Goal: Task Accomplishment & Management: Use online tool/utility

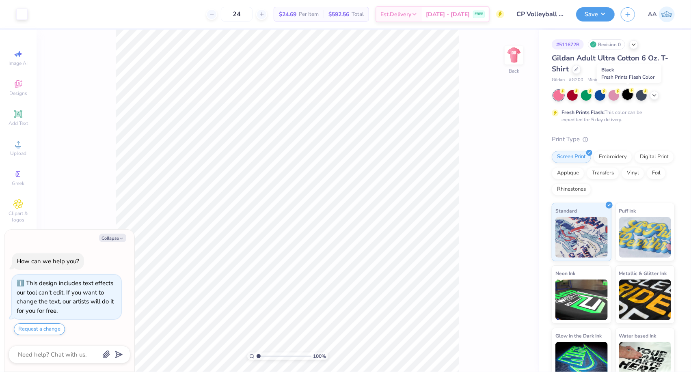
click at [629, 93] on div at bounding box center [627, 94] width 11 height 11
click at [26, 13] on div at bounding box center [21, 13] width 11 height 11
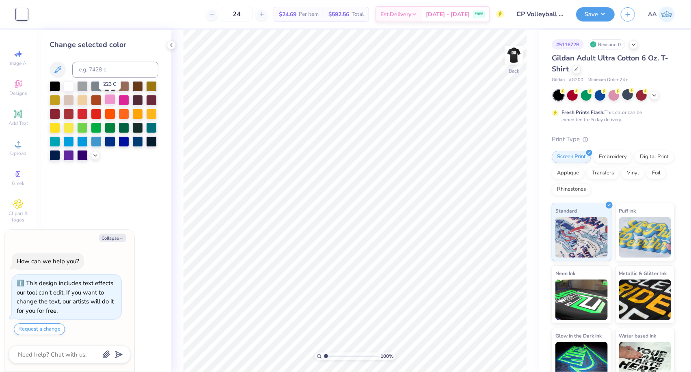
click at [113, 101] on div at bounding box center [110, 99] width 11 height 11
click at [512, 54] on img at bounding box center [514, 55] width 32 height 32
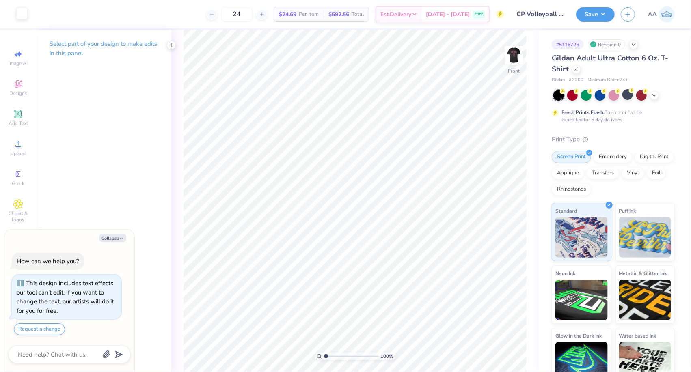
click at [24, 17] on div at bounding box center [21, 13] width 11 height 11
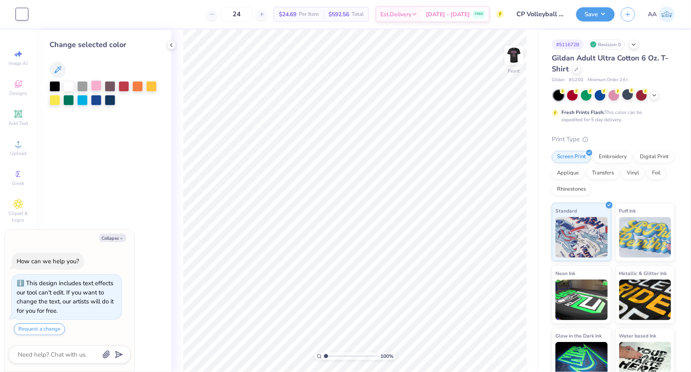
click at [97, 85] on div at bounding box center [96, 85] width 11 height 11
click at [513, 56] on img at bounding box center [514, 55] width 32 height 32
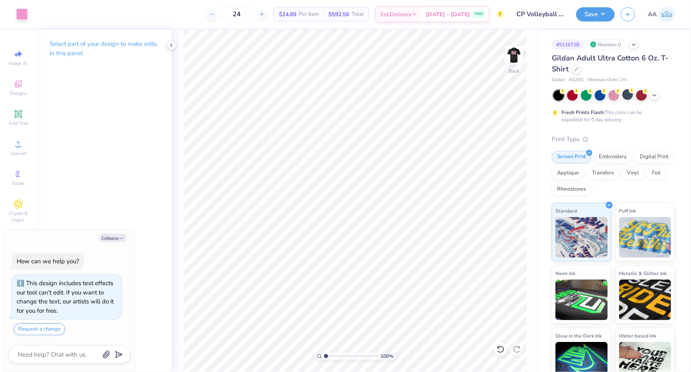
click at [513, 56] on img at bounding box center [514, 55] width 16 height 16
click at [19, 18] on div at bounding box center [21, 13] width 11 height 11
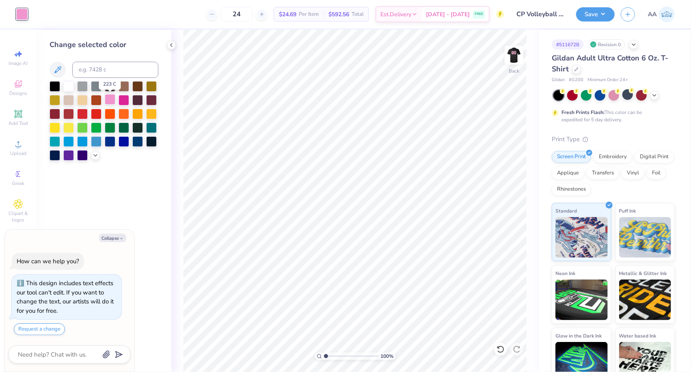
click at [112, 102] on div at bounding box center [110, 99] width 11 height 11
click at [595, 14] on button "Save" at bounding box center [595, 13] width 39 height 14
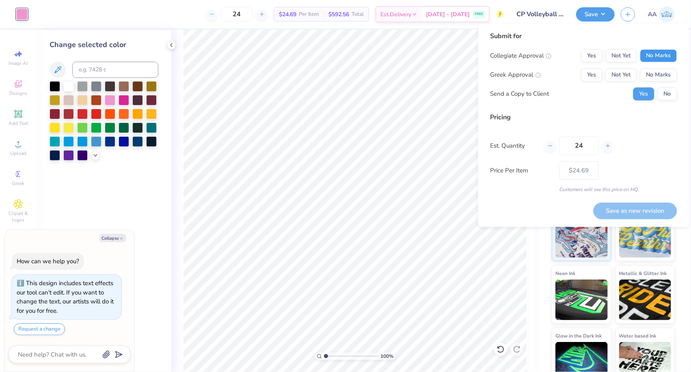
click at [651, 53] on button "No Marks" at bounding box center [658, 56] width 37 height 13
click at [651, 71] on button "No Marks" at bounding box center [658, 75] width 37 height 13
click at [667, 94] on button "No" at bounding box center [667, 94] width 19 height 13
type textarea "x"
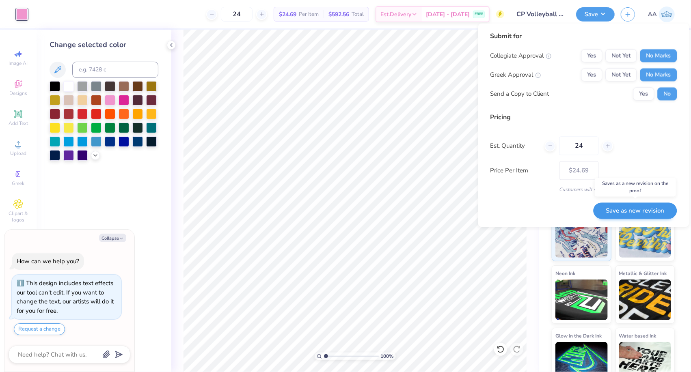
click at [637, 212] on button "Save as new revision" at bounding box center [635, 211] width 84 height 17
type input "$24.69"
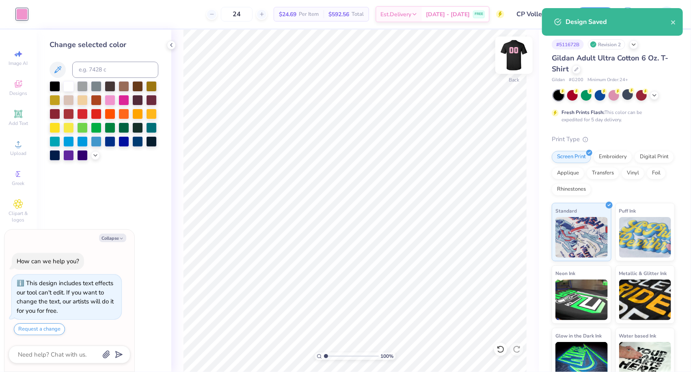
click at [509, 56] on img at bounding box center [514, 55] width 32 height 32
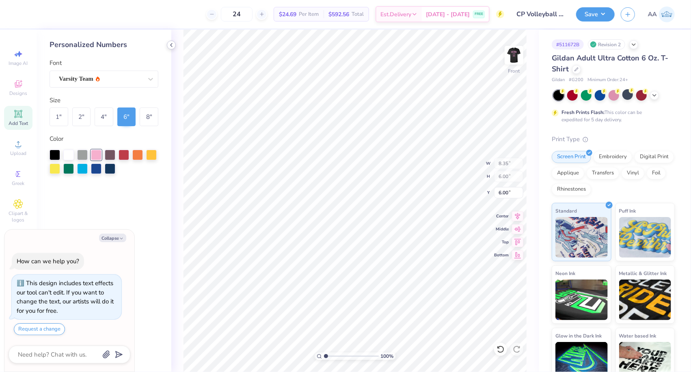
click at [171, 48] on icon at bounding box center [171, 45] width 6 height 6
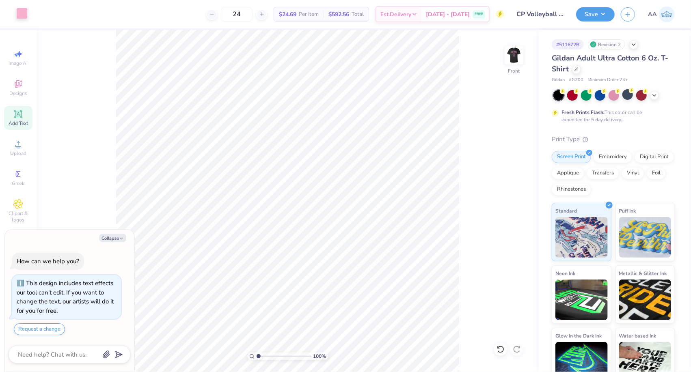
click at [21, 11] on div at bounding box center [21, 13] width 11 height 11
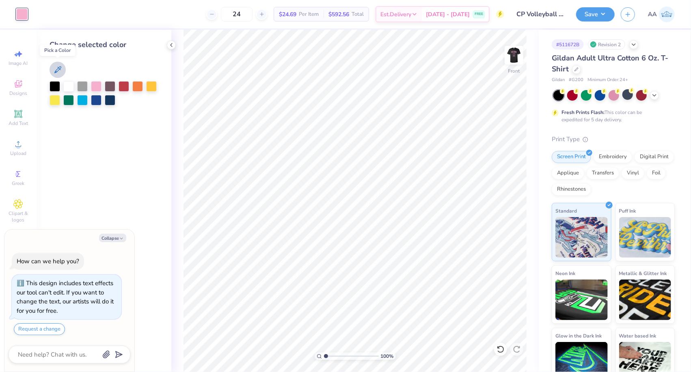
click at [55, 64] on button at bounding box center [58, 70] width 16 height 16
click at [172, 48] on icon at bounding box center [171, 45] width 6 height 6
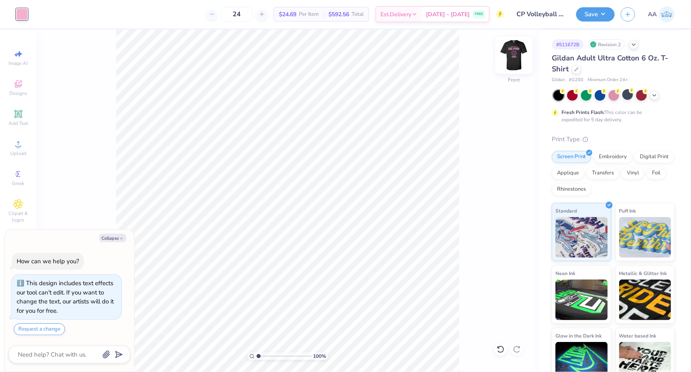
click at [514, 55] on img at bounding box center [514, 55] width 32 height 32
click at [513, 54] on img at bounding box center [514, 55] width 32 height 32
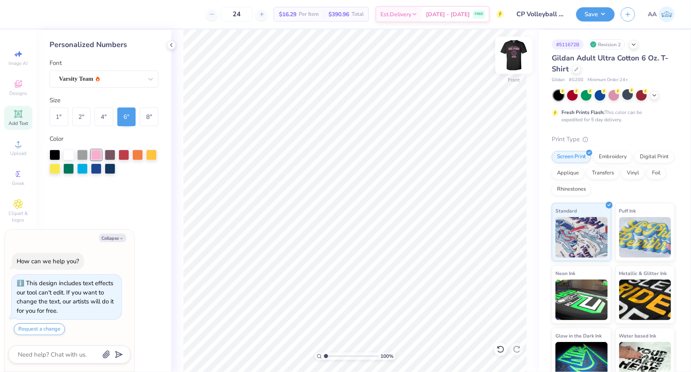
click at [516, 50] on img at bounding box center [514, 55] width 32 height 32
click at [596, 12] on button "Save" at bounding box center [595, 13] width 39 height 14
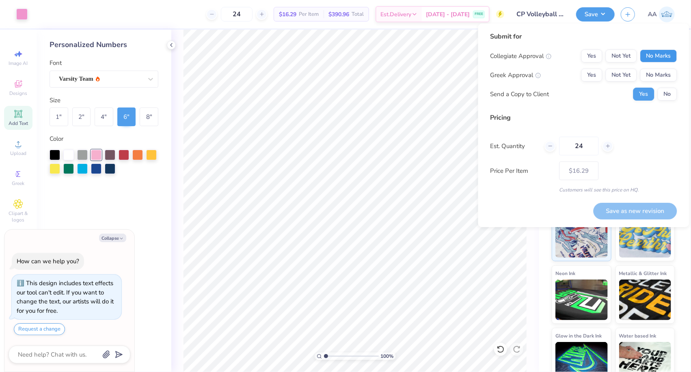
click at [665, 55] on button "No Marks" at bounding box center [658, 56] width 37 height 13
click at [662, 78] on button "No Marks" at bounding box center [658, 75] width 37 height 13
click at [663, 93] on button "No" at bounding box center [667, 94] width 19 height 13
type textarea "x"
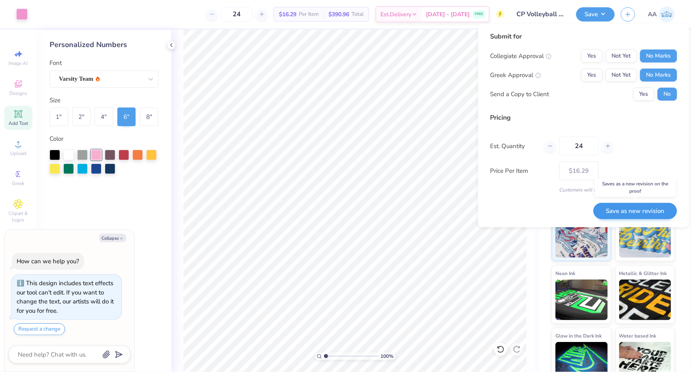
click at [626, 207] on button "Save as new revision" at bounding box center [635, 211] width 84 height 17
type input "$16.29"
type textarea "x"
